Goal: Information Seeking & Learning: Learn about a topic

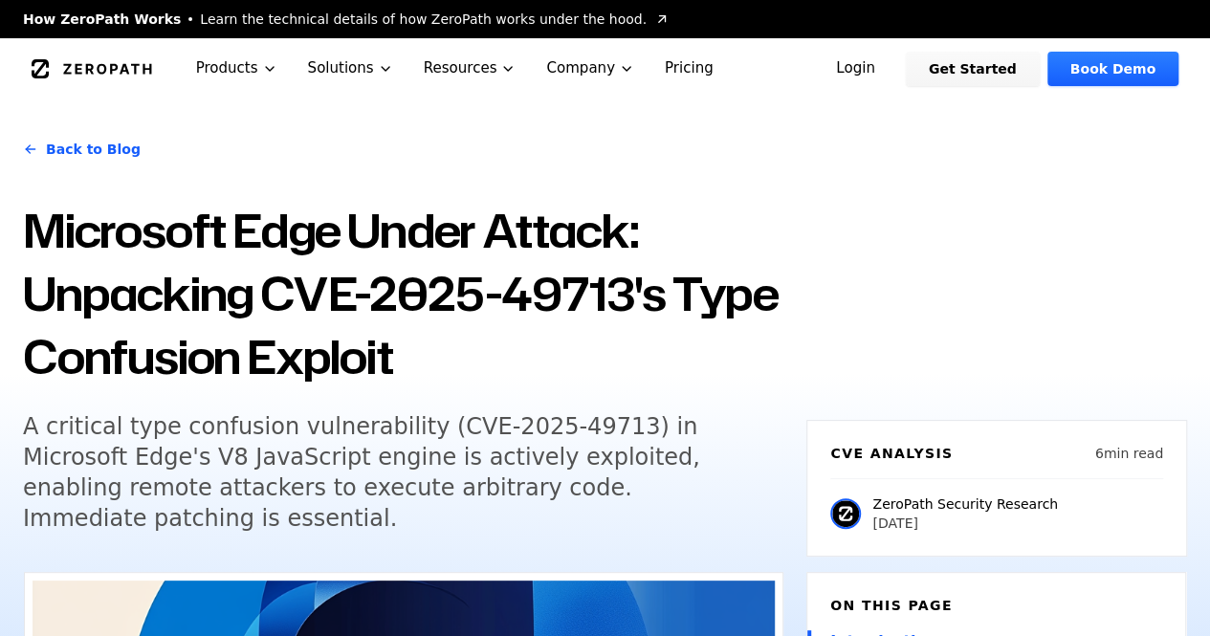
click at [637, 294] on h1 "Microsoft Edge Under Attack: Unpacking CVE-2025-49713's Type Confusion Exploit" at bounding box center [403, 293] width 761 height 189
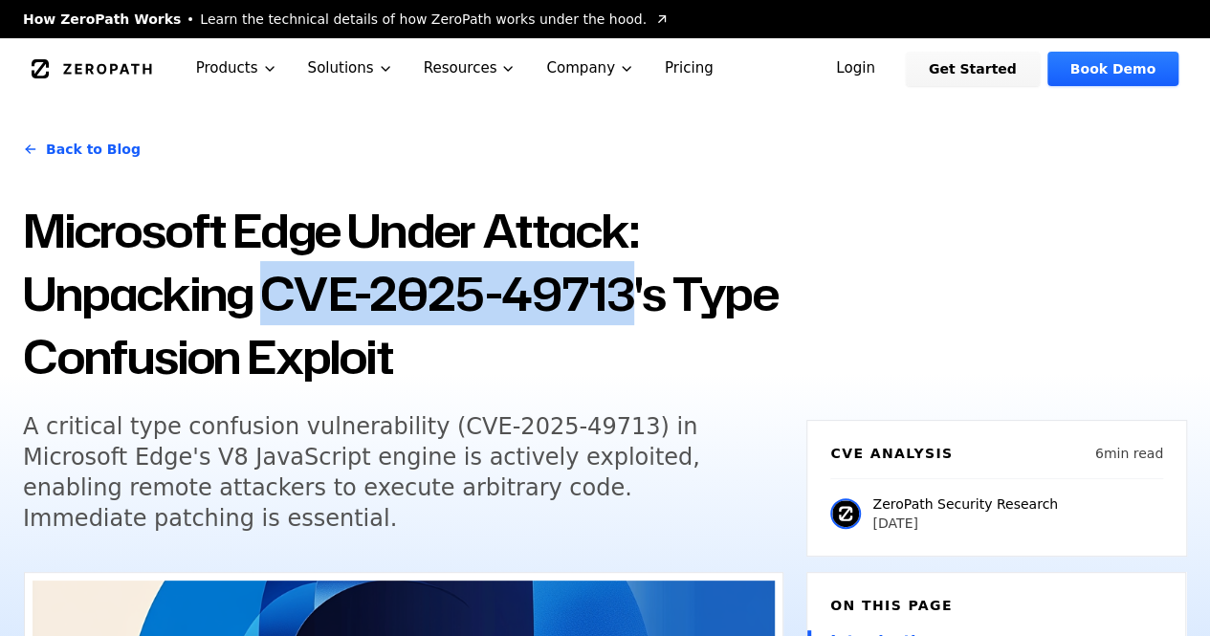
drag, startPoint x: 631, startPoint y: 296, endPoint x: 271, endPoint y: 290, distance: 360.7
click at [271, 290] on h1 "Microsoft Edge Under Attack: Unpacking CVE-2025-49713's Type Confusion Exploit" at bounding box center [403, 293] width 761 height 189
copy h1 "CVE-2025-49713"
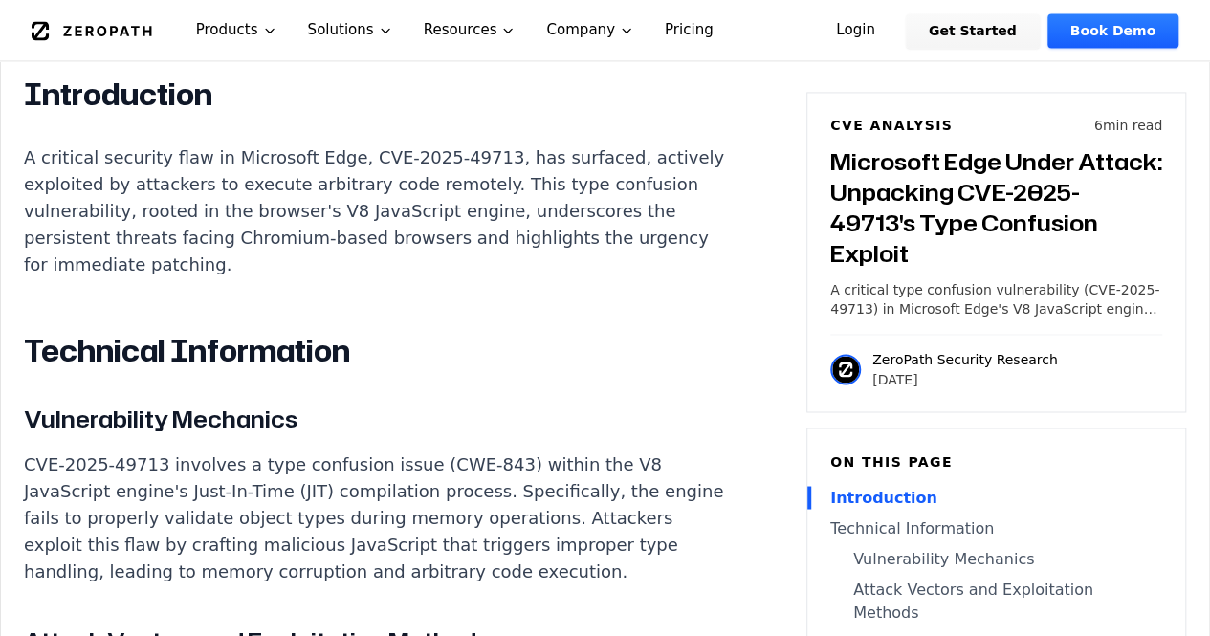
scroll to position [1531, 0]
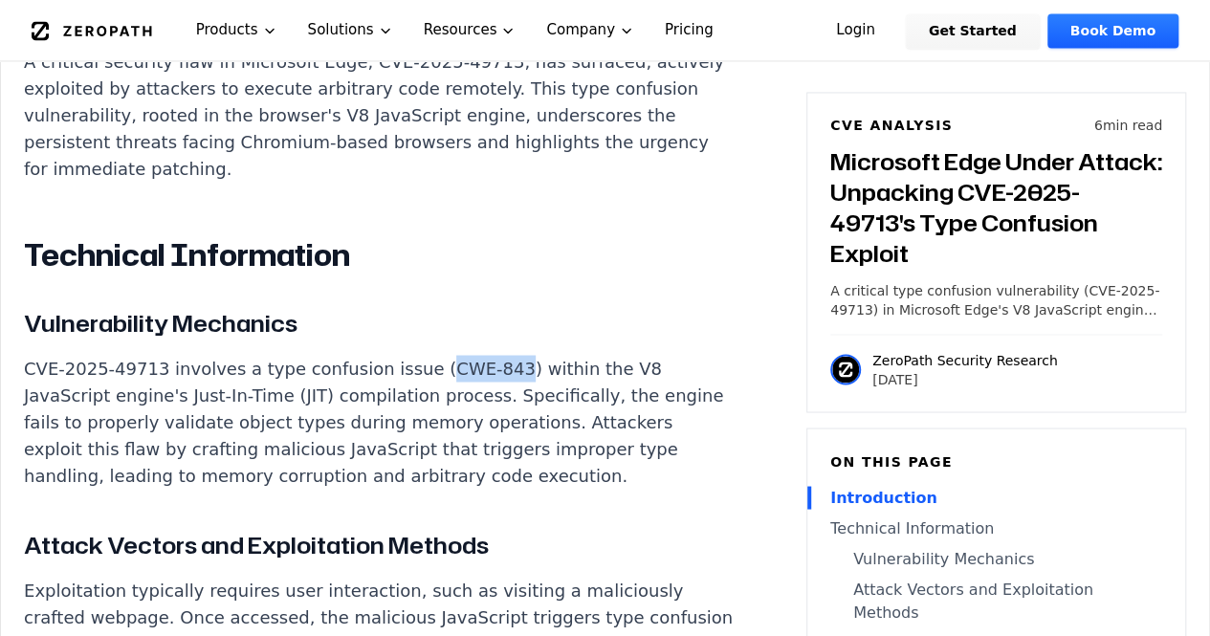
drag, startPoint x: 468, startPoint y: 379, endPoint x: 399, endPoint y: 374, distance: 69.0
click at [399, 374] on p "CVE-2025-49713 involves a type confusion issue (CWE-843) within the V8 JavaScri…" at bounding box center [380, 422] width 712 height 134
copy p "CWE-843"
